Goal: Check status

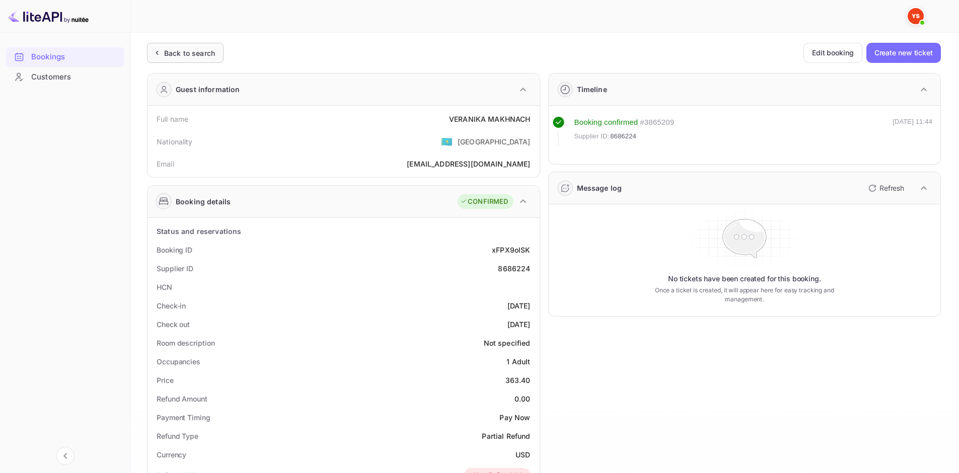
click at [201, 55] on div "Back to search" at bounding box center [189, 53] width 51 height 11
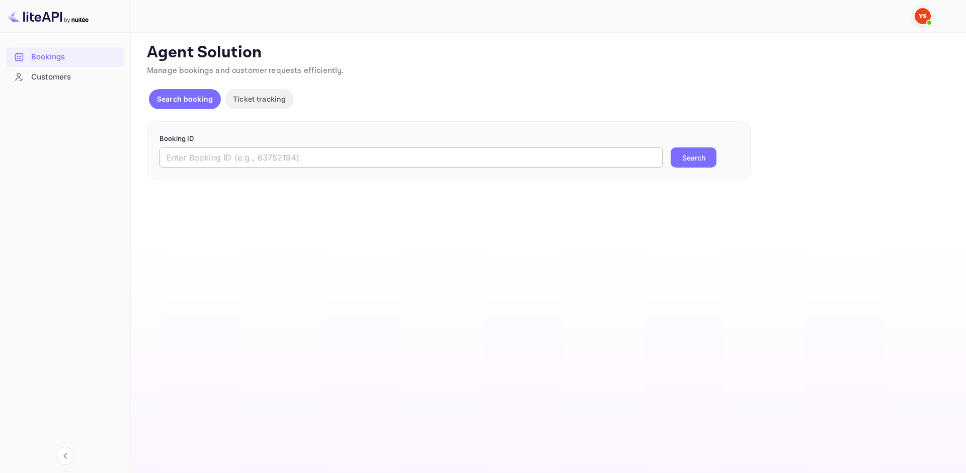
click at [299, 160] on input "text" at bounding box center [411, 157] width 503 height 20
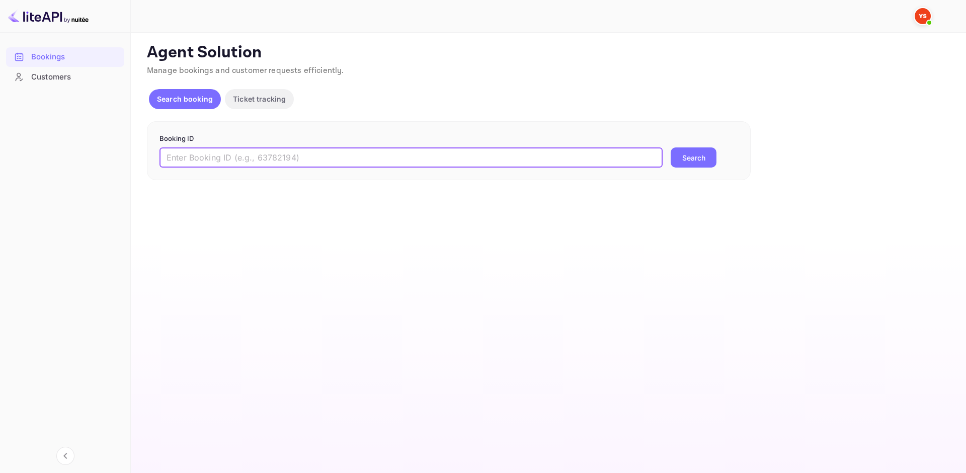
paste input "9367587"
type input "9367587"
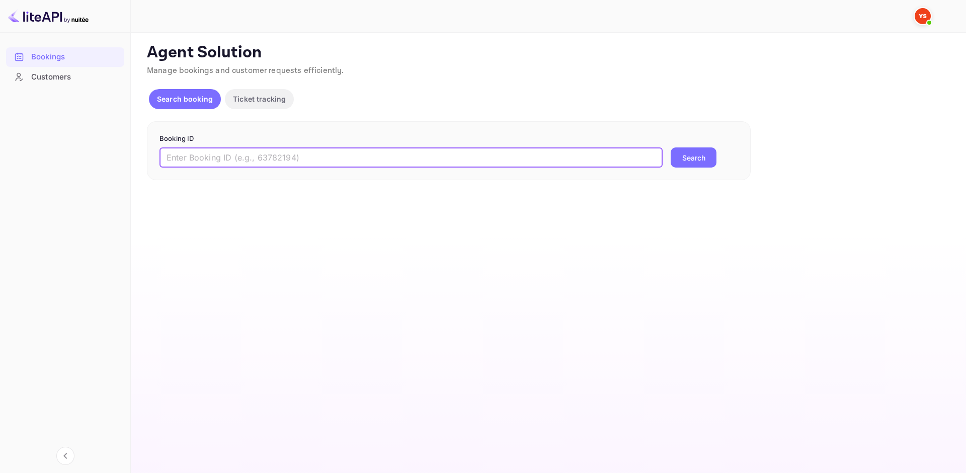
click at [326, 158] on input "text" at bounding box center [411, 157] width 503 height 20
paste input "9367587"
type input "9367587"
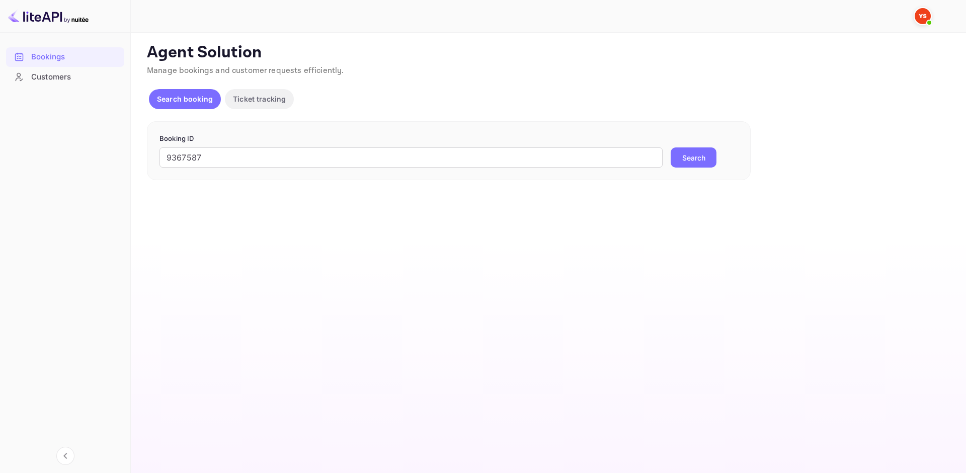
click at [672, 157] on button "Search" at bounding box center [694, 157] width 46 height 20
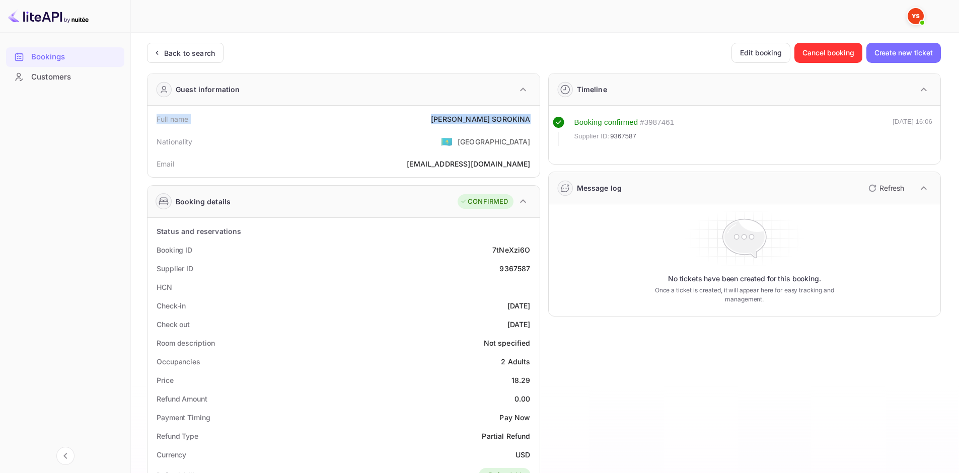
drag, startPoint x: 154, startPoint y: 120, endPoint x: 532, endPoint y: 118, distance: 377.5
click at [532, 118] on div "Full name [PERSON_NAME]" at bounding box center [344, 119] width 384 height 19
copy div "Full name [PERSON_NAME]"
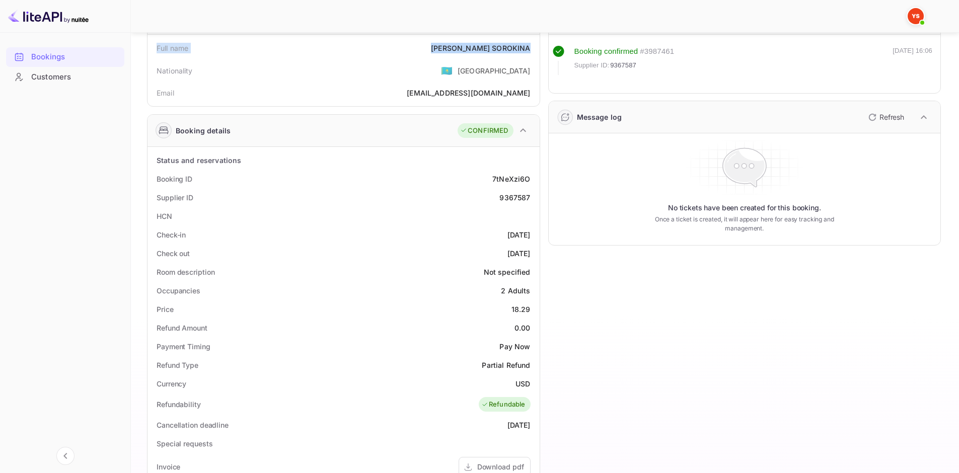
scroll to position [101, 0]
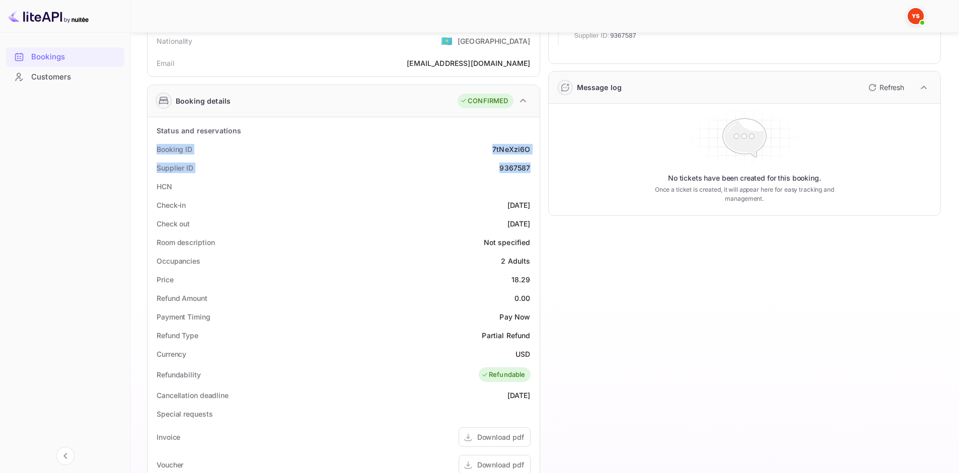
drag, startPoint x: 155, startPoint y: 148, endPoint x: 532, endPoint y: 167, distance: 378.0
click at [532, 167] on div "Status and reservations Booking ID 7tNeXzi6O Supplier ID 9367587 HCN Check-in […" at bounding box center [344, 394] width 384 height 547
copy div "Booking ID 7tNeXzi6O Supplier ID 9367587"
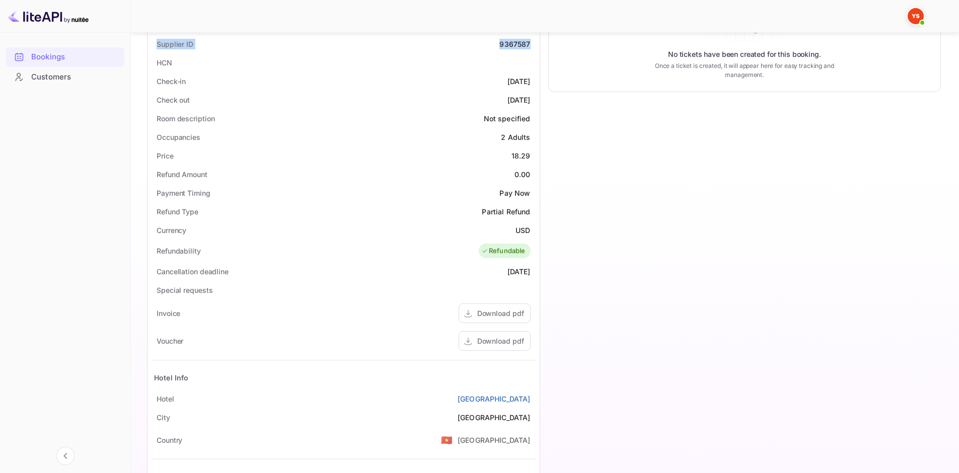
scroll to position [201, 0]
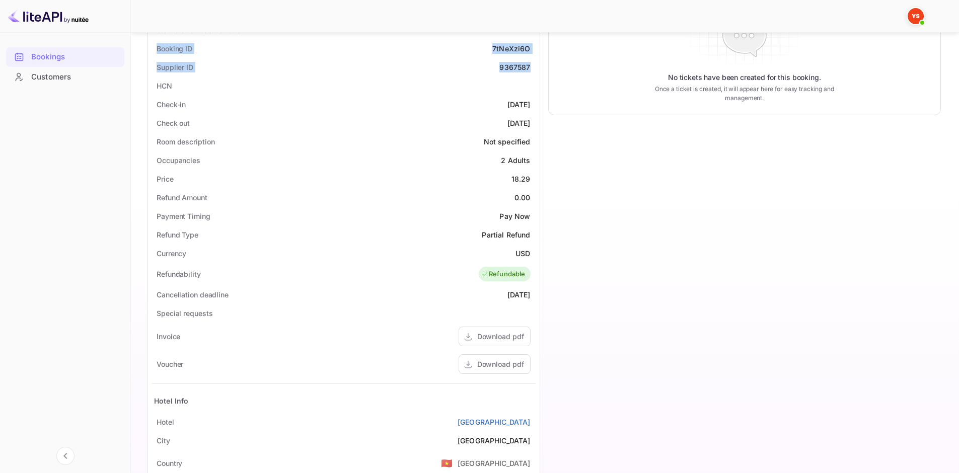
drag, startPoint x: 156, startPoint y: 100, endPoint x: 532, endPoint y: 120, distance: 376.1
click at [532, 120] on div "Status and reservations Booking ID 7tNeXzi6O Supplier ID 9367587 HCN Check-in […" at bounding box center [344, 294] width 384 height 547
copy div "Check-in [DATE] Check out [DATE]"
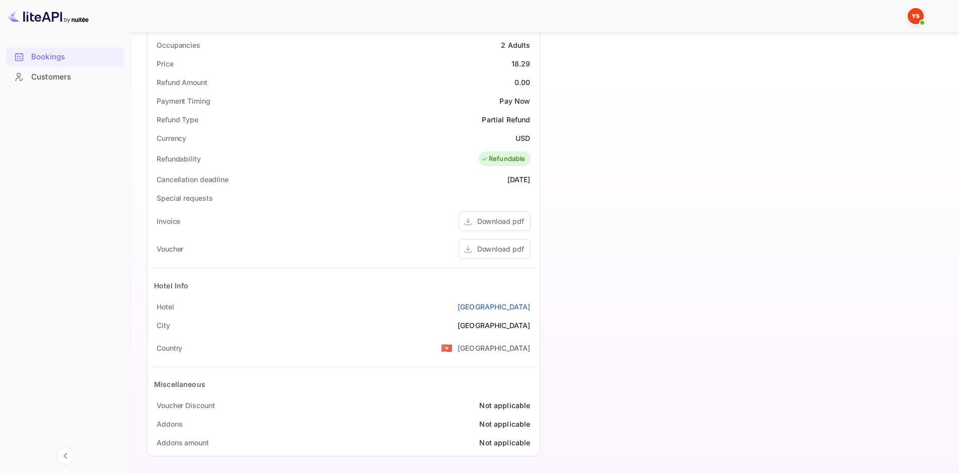
scroll to position [319, 0]
drag, startPoint x: 156, startPoint y: 300, endPoint x: 535, endPoint y: 303, distance: 378.5
click at [535, 303] on div "Hotel [GEOGRAPHIC_DATA]" at bounding box center [344, 304] width 384 height 19
copy div "Hotel [GEOGRAPHIC_DATA]"
